Goal: Register for event/course

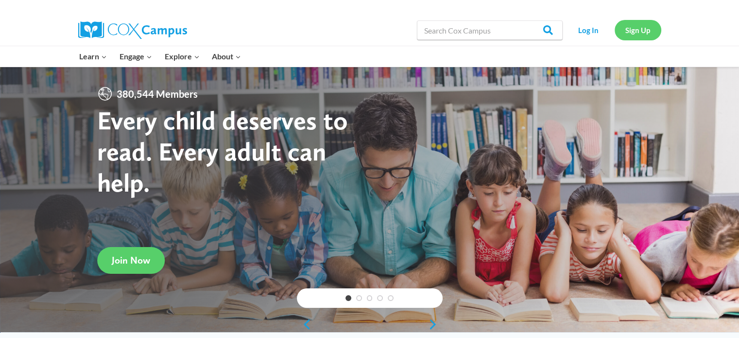
click at [622, 34] on link "Sign Up" at bounding box center [638, 30] width 47 height 20
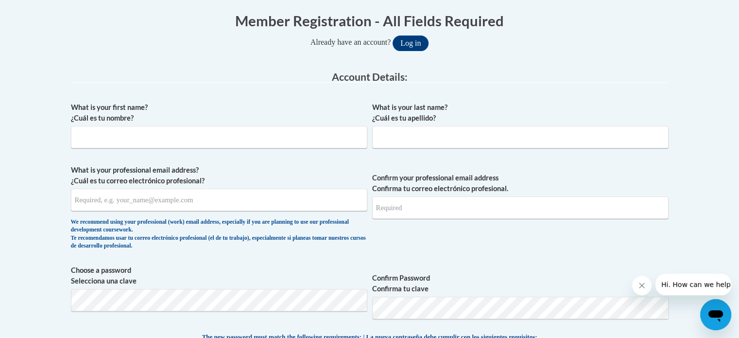
scroll to position [202, 0]
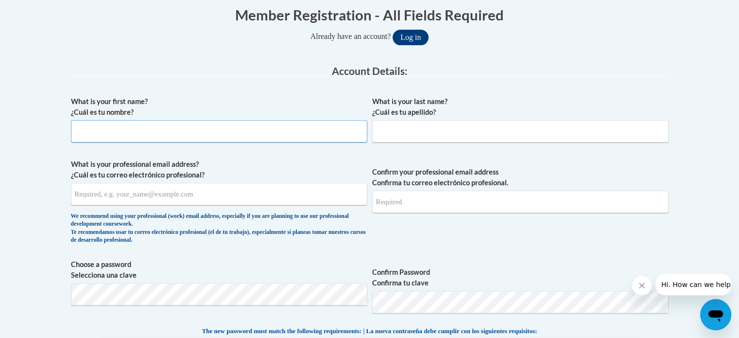
click at [237, 124] on input "What is your first name? ¿Cuál es tu nombre?" at bounding box center [219, 131] width 296 height 22
type input "[PERSON_NAME]"
type input "eladam3231@ung.edu"
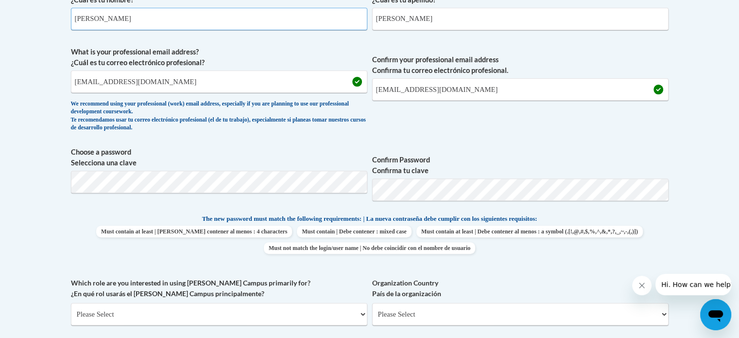
scroll to position [323, 0]
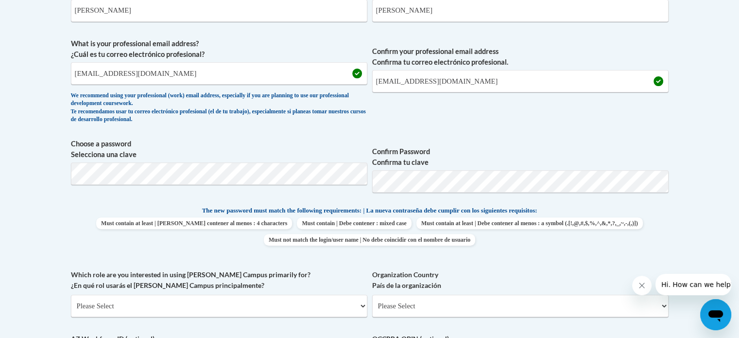
click at [545, 263] on div "What is your first name? ¿Cuál es tu nombre? Emily What is your last name? ¿Cuá…" at bounding box center [370, 192] width 598 height 443
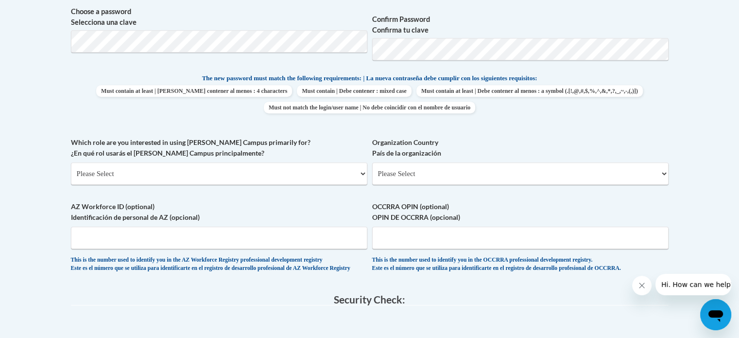
scroll to position [459, 0]
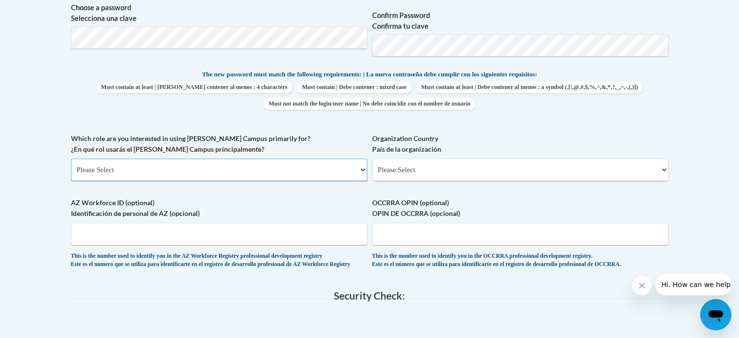
click at [261, 165] on select "Please Select College/University | Colegio/Universidad Community/Nonprofit Part…" at bounding box center [219, 169] width 296 height 22
select select "5a18ea06-2b54-4451-96f2-d152daf9eac5"
click at [71, 158] on select "Please Select College/University | Colegio/Universidad Community/Nonprofit Part…" at bounding box center [219, 169] width 296 height 22
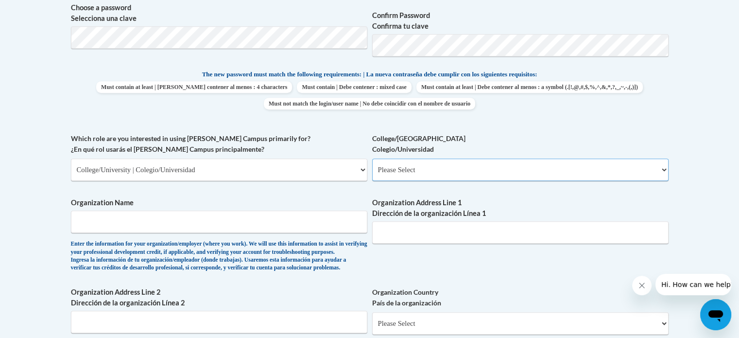
click at [394, 169] on select "Please Select College/University Staff | Empleado universitario College/Univers…" at bounding box center [520, 169] width 296 height 22
select select "99b32b07-cffc-426c-8bf6-0cd77760d84b"
click at [372, 158] on select "Please Select College/University Staff | Empleado universitario College/Univers…" at bounding box center [520, 169] width 296 height 22
click at [312, 212] on input "Organization Name" at bounding box center [219, 221] width 296 height 22
type input "University of North Georgia"
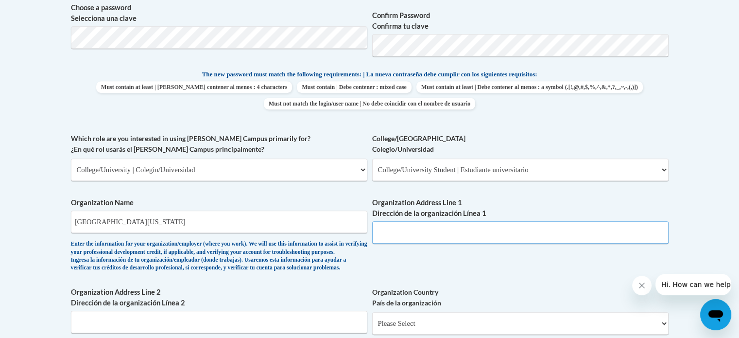
click at [398, 232] on input "Organization Address Line 1 Dirección de la organización Línea 1" at bounding box center [520, 232] width 296 height 22
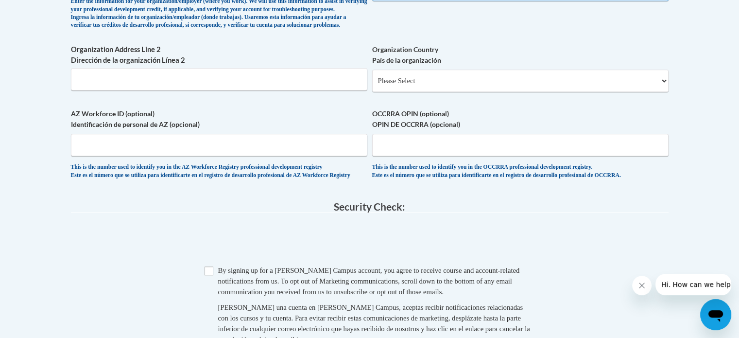
type input "82 College Circle, Dahlonega GA 30597"
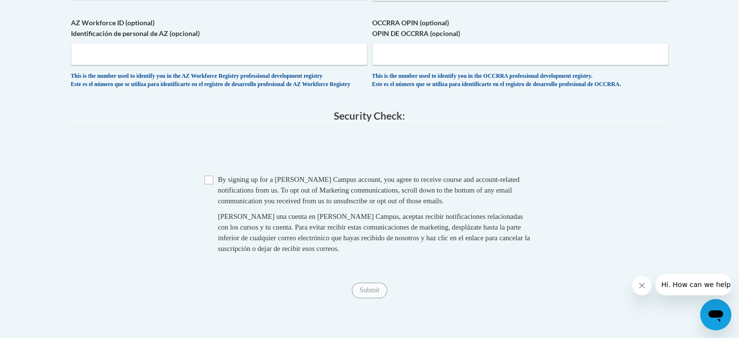
scroll to position [792, 0]
click at [207, 197] on span "Checkbox By signing up for a Cox Campus account, you agree to receive course an…" at bounding box center [370, 217] width 330 height 89
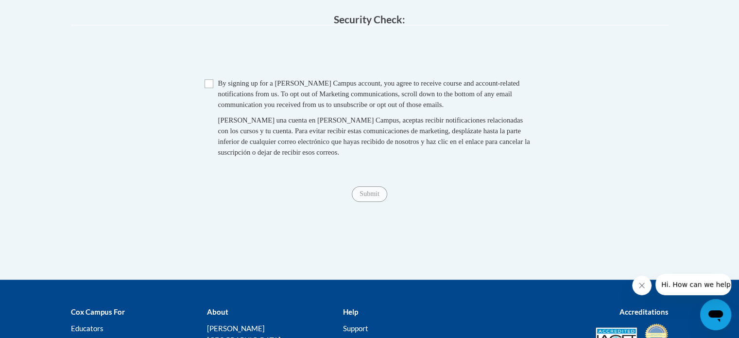
scroll to position [892, 0]
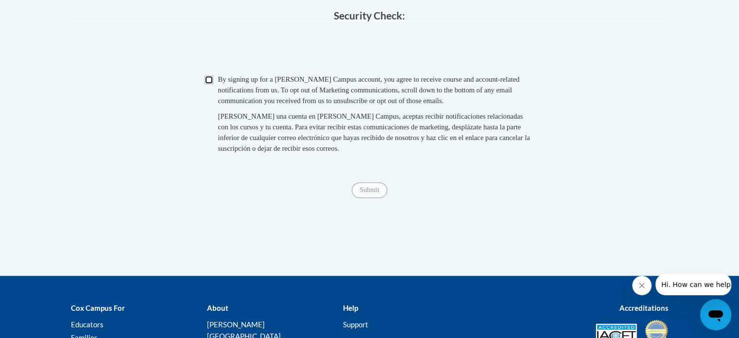
click at [205, 84] on input "Checkbox" at bounding box center [209, 79] width 9 height 9
checkbox input "true"
click at [367, 198] on input "Submit" at bounding box center [369, 190] width 35 height 16
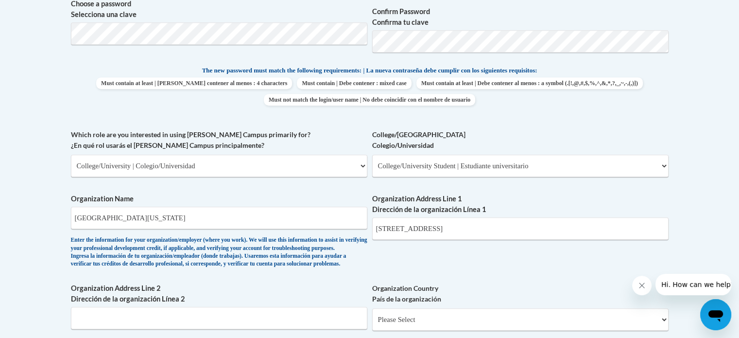
scroll to position [462, 0]
click at [318, 160] on select "Please Select College/University | Colegio/Universidad Community/Nonprofit Part…" at bounding box center [219, 166] width 296 height 22
click at [316, 124] on div "What is your first name? ¿Cuál es tu nombre? Emily What is your last name? ¿Cuá…" at bounding box center [370, 129] width 598 height 597
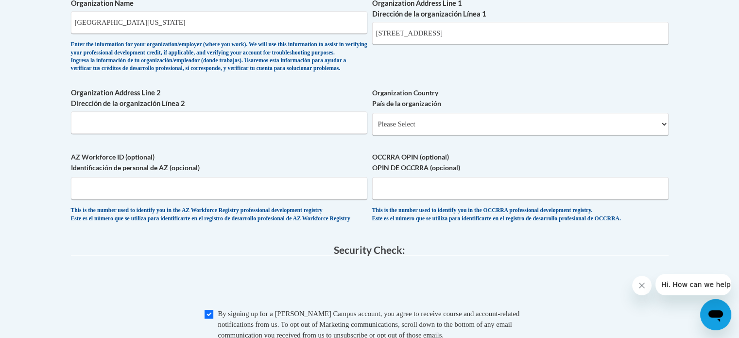
scroll to position [658, 0]
click at [309, 133] on input "Organization Address Line 2 Dirección de la organización Línea 2" at bounding box center [219, 122] width 296 height 22
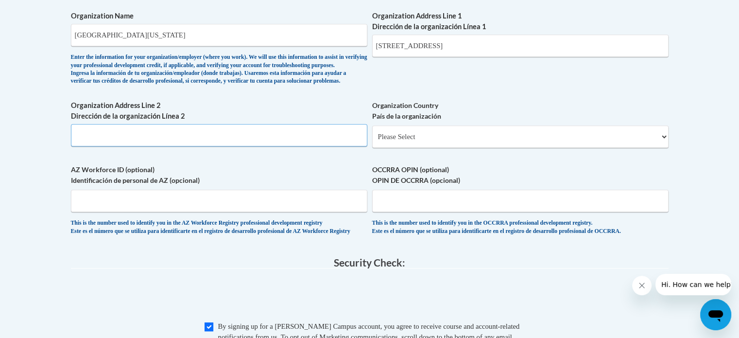
scroll to position [645, 0]
click at [412, 148] on select "Please Select United States | Estados Unidos Outside of the United States | Fue…" at bounding box center [520, 137] width 296 height 22
select select "ad49bcad-a171-4b2e-b99c-48b446064914"
click at [372, 141] on select "Please Select United States | Estados Unidos Outside of the United States | Fue…" at bounding box center [520, 137] width 296 height 22
select select
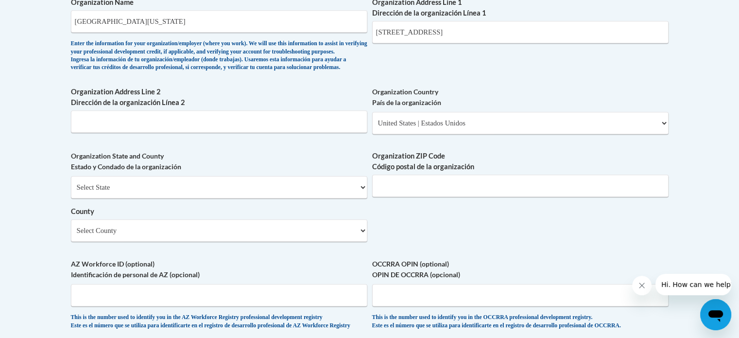
scroll to position [659, 0]
click at [247, 241] on select "Select County Appling Atkinson Bacon Baker Baldwin Banks Barrow Bartow Ben Hill…" at bounding box center [219, 230] width 296 height 22
click at [427, 204] on div "Organization ZIP Code Código postal de la organización" at bounding box center [520, 177] width 296 height 53
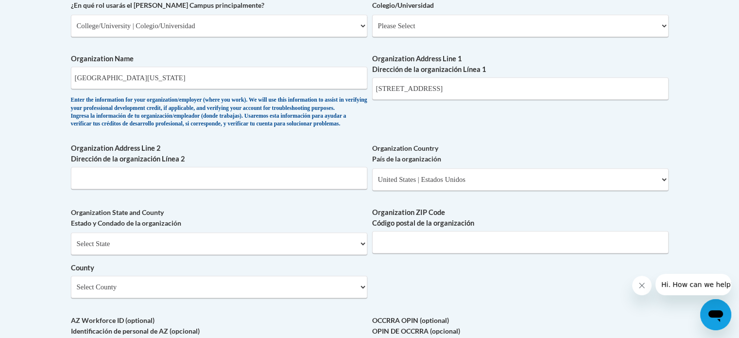
scroll to position [597, 0]
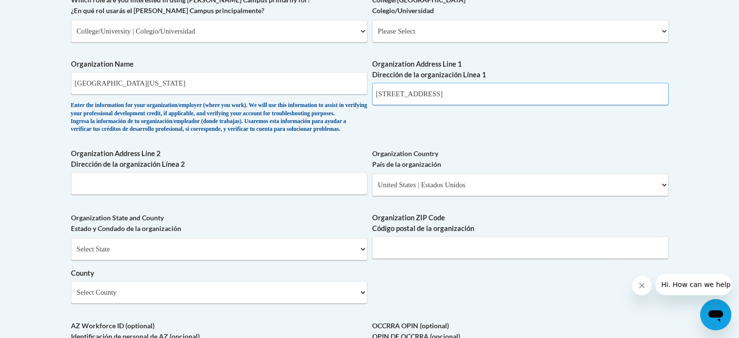
click at [486, 91] on input "82 College Circle, Dahlonega GA 30597" at bounding box center [520, 94] width 296 height 22
type input "82 College Circle, Dahlonega GA"
click at [426, 258] on input "Organization ZIP Code Código postal de la organización" at bounding box center [520, 247] width 296 height 22
paste input "30597"
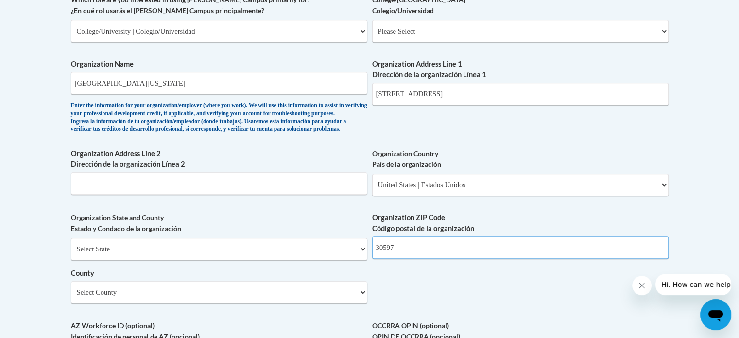
type input "30597"
click at [260, 260] on select "Select State Alabama Alaska Arizona Arkansas California Colorado Connecticut De…" at bounding box center [219, 249] width 296 height 22
select select "Georgia"
click at [71, 253] on select "Select State Alabama Alaska Arizona Arkansas California Colorado Connecticut De…" at bounding box center [219, 249] width 296 height 22
click at [158, 303] on select "Select County Appling Atkinson Bacon Baker Baldwin Banks Barrow Bartow Ben Hill…" at bounding box center [219, 292] width 296 height 22
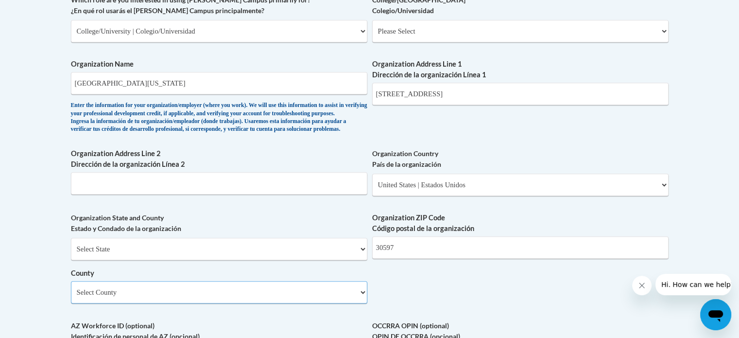
click at [146, 303] on select "Select County Appling Atkinson Bacon Baker Baldwin Banks Barrow Bartow Ben Hill…" at bounding box center [219, 292] width 296 height 22
select select "Lumpkin"
click at [71, 296] on select "Select County Appling Atkinson Bacon Baker Baldwin Banks Barrow Bartow Ben Hill…" at bounding box center [219, 292] width 296 height 22
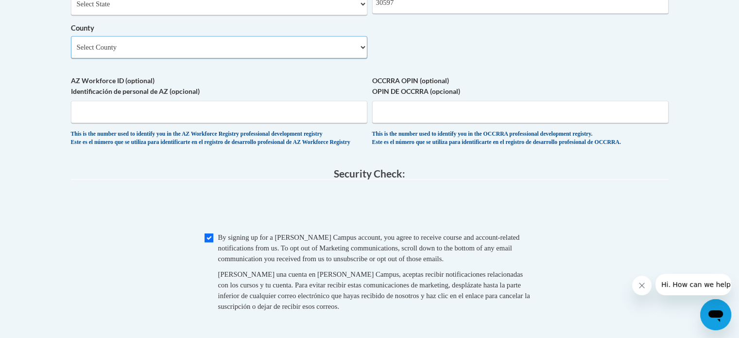
scroll to position [925, 0]
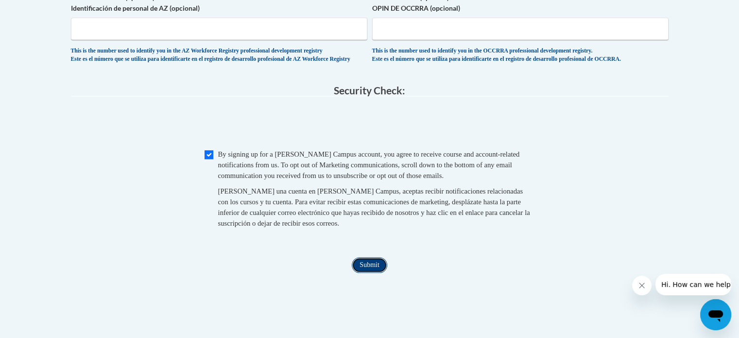
click at [370, 273] on input "Submit" at bounding box center [369, 265] width 35 height 16
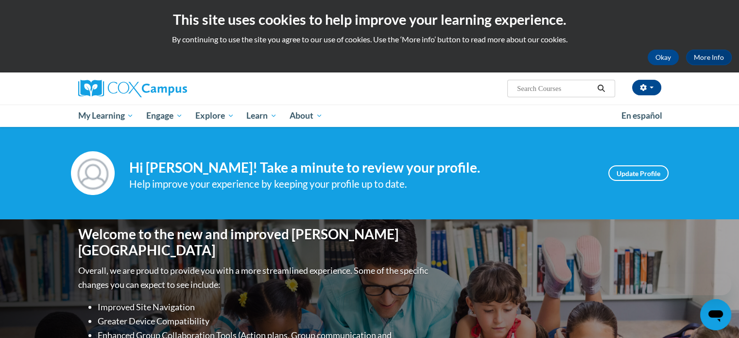
click at [455, 112] on ul "My Learning My Learning My Course Progress Certificates My Action Plans Group D…" at bounding box center [343, 115] width 543 height 22
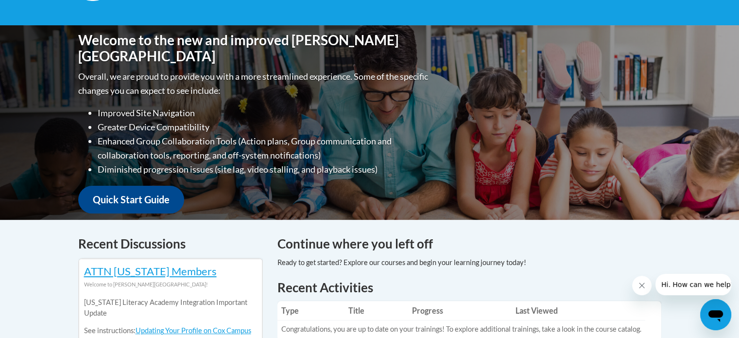
scroll to position [9, 0]
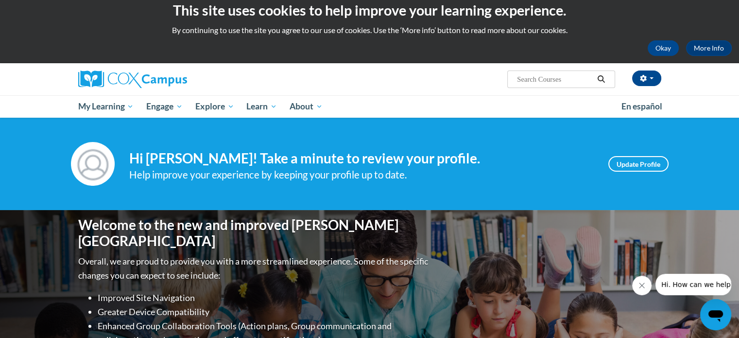
click at [547, 81] on input "Search..." at bounding box center [555, 79] width 78 height 12
type input "response to intervention"
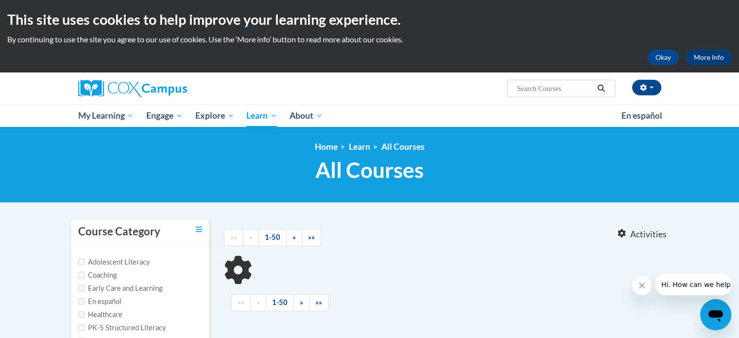
type input "response to intervention"
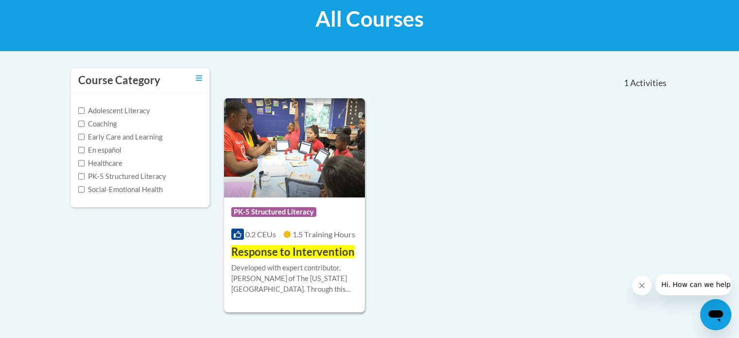
scroll to position [152, 0]
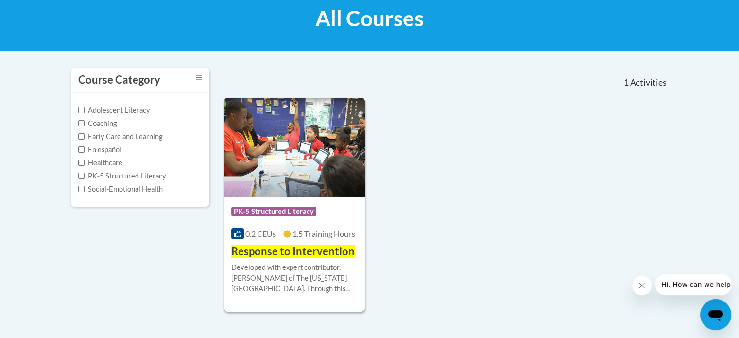
click at [279, 195] on img at bounding box center [294, 147] width 141 height 99
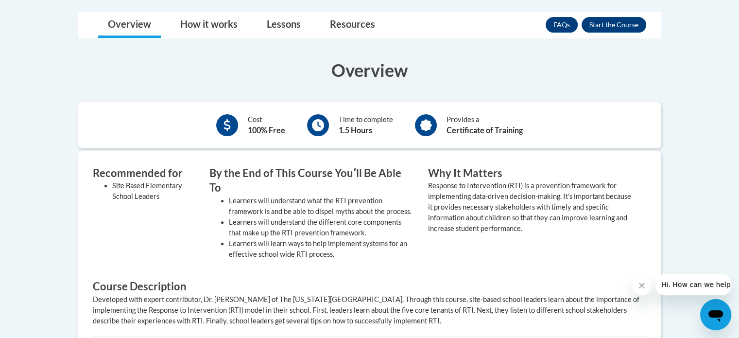
scroll to position [258, 0]
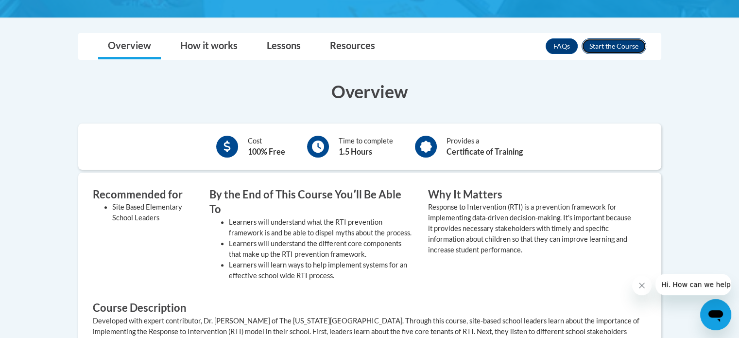
click at [627, 45] on button "Enroll" at bounding box center [614, 46] width 65 height 16
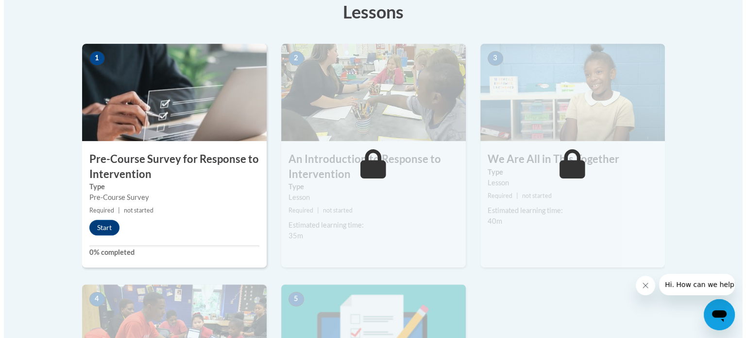
scroll to position [283, 0]
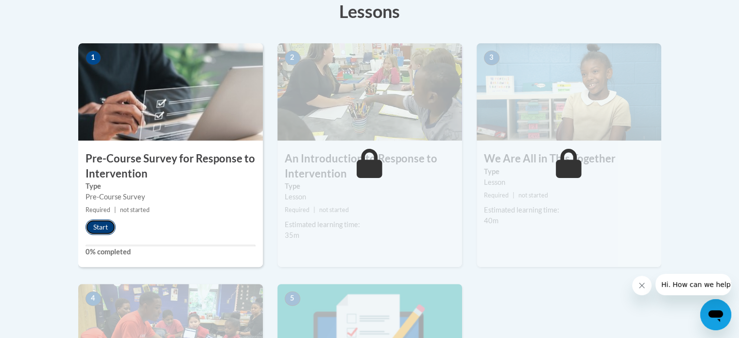
click at [91, 223] on button "Start" at bounding box center [101, 227] width 30 height 16
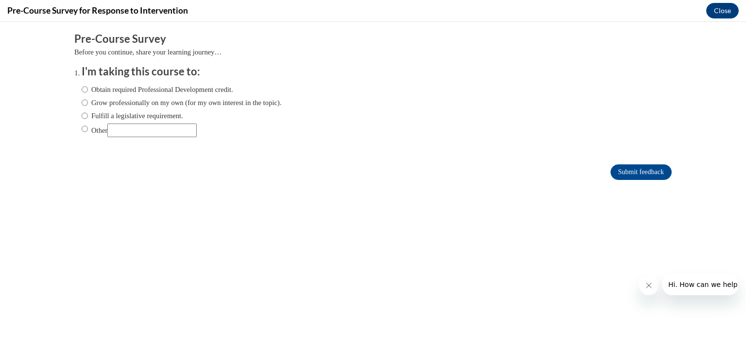
scroll to position [0, 0]
click at [82, 88] on input "Obtain required Professional Development credit." at bounding box center [85, 89] width 6 height 11
radio input "true"
click at [74, 126] on ol "I'm taking this course to: Obtain required Professional Development credit. Gro…" at bounding box center [373, 108] width 598 height 88
click at [82, 128] on label "Other" at bounding box center [139, 130] width 115 height 14
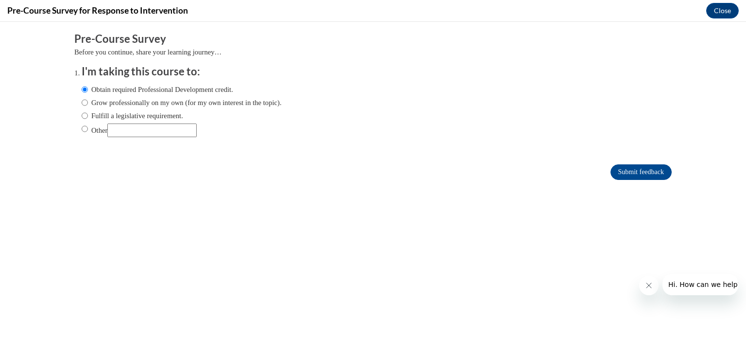
click at [82, 128] on input "Other" at bounding box center [85, 128] width 6 height 11
radio input "true"
click at [138, 128] on input "Other" at bounding box center [151, 130] width 89 height 14
type input "College Course"
click at [611, 170] on input "Submit feedback" at bounding box center [641, 172] width 61 height 16
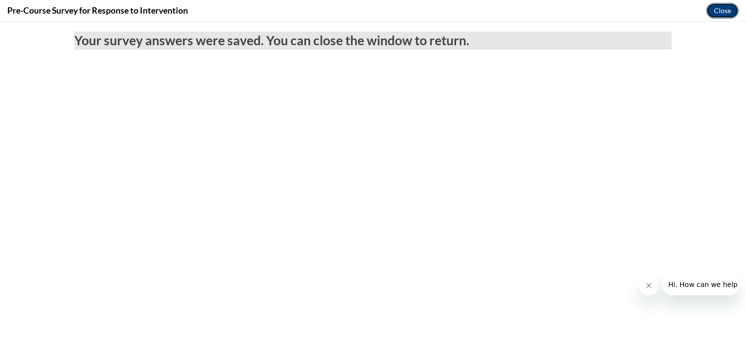
click at [725, 9] on button "Close" at bounding box center [722, 11] width 33 height 16
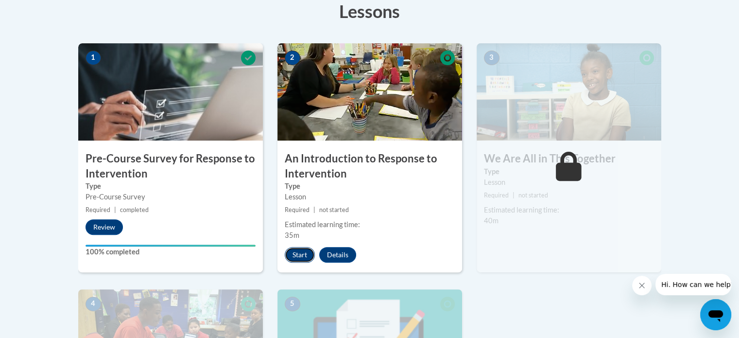
click at [305, 255] on button "Start" at bounding box center [300, 255] width 30 height 16
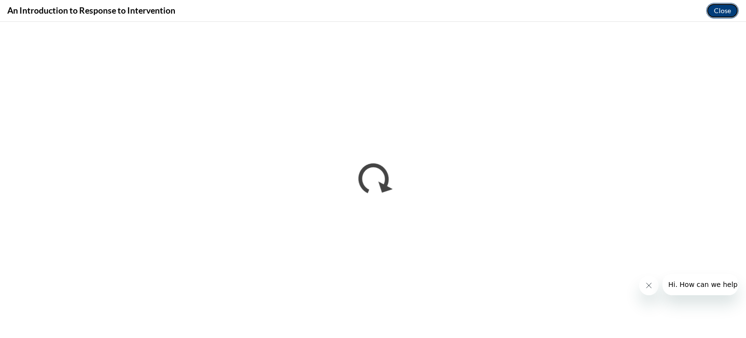
click at [728, 16] on button "Close" at bounding box center [722, 11] width 33 height 16
